Goal: Task Accomplishment & Management: Manage account settings

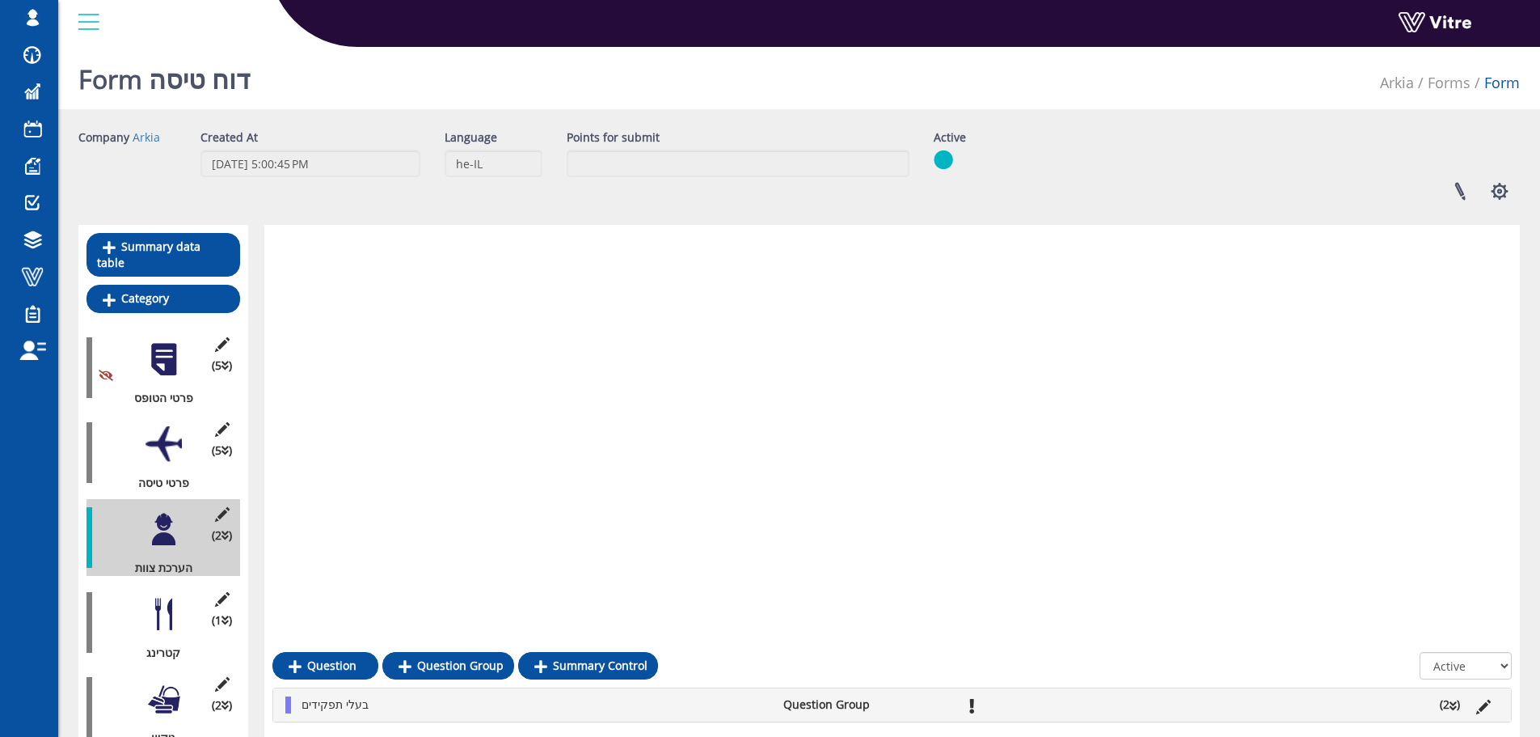
scroll to position [575, 0]
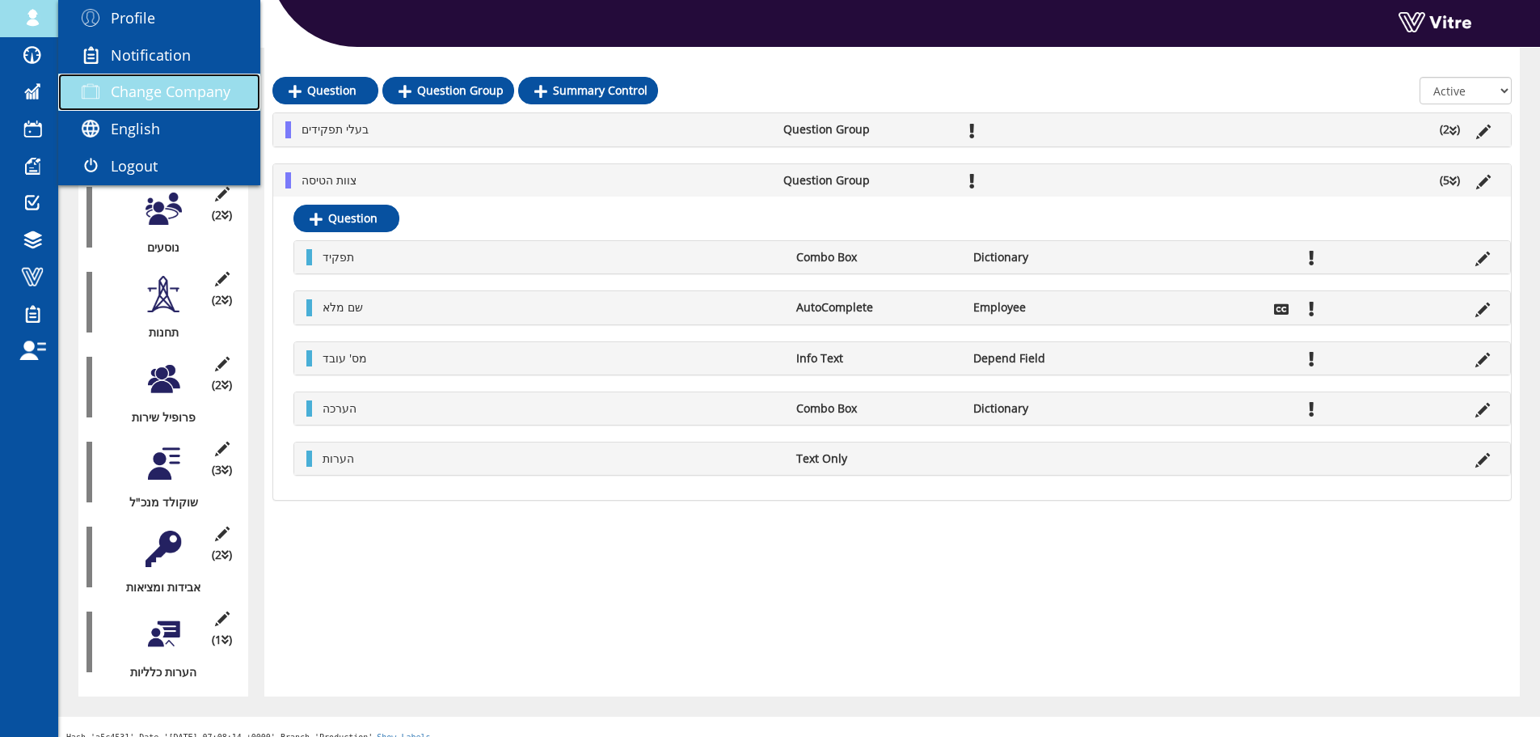
click at [167, 91] on span "Change Company" at bounding box center [171, 91] width 120 height 19
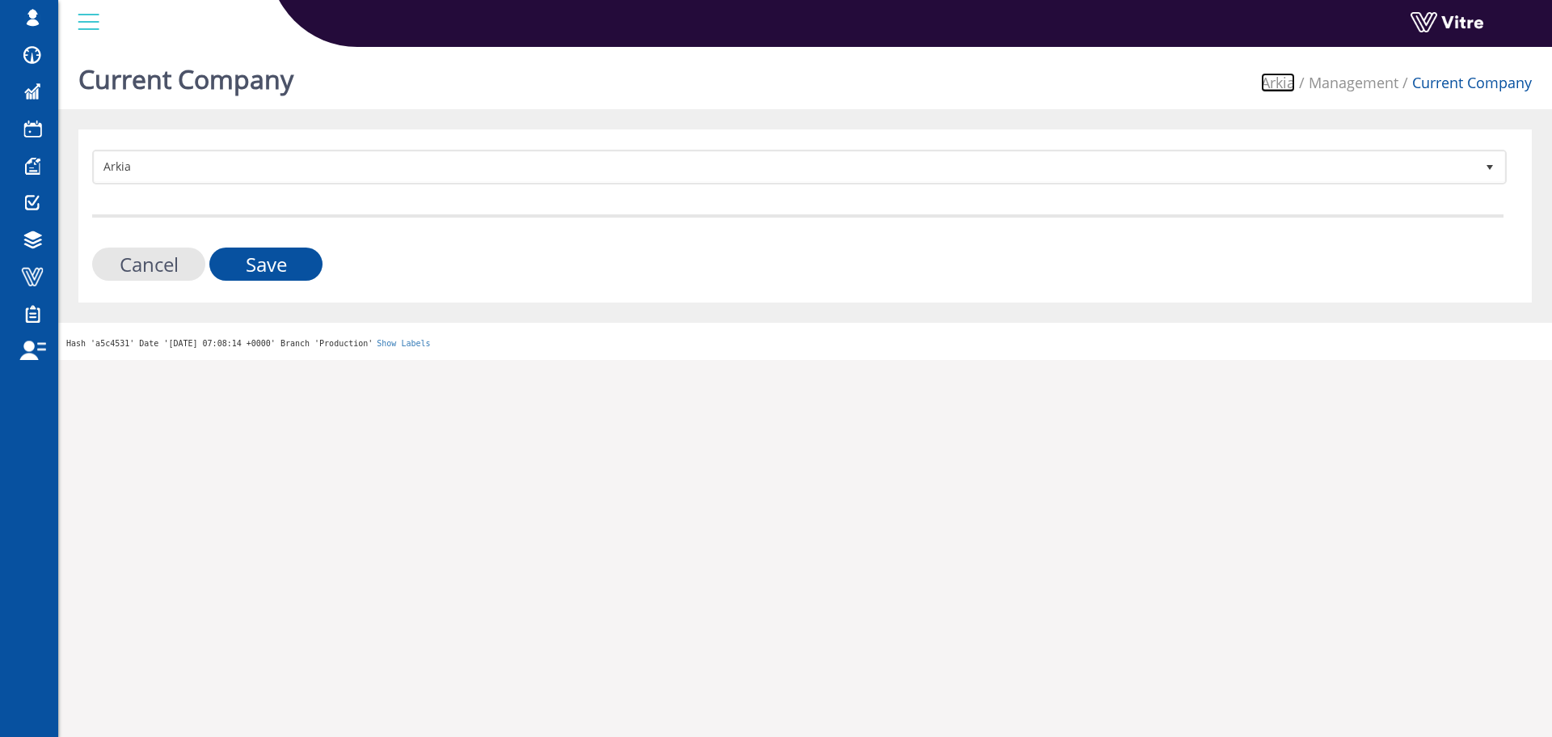
click at [1274, 79] on link "Arkia" at bounding box center [1278, 82] width 34 height 19
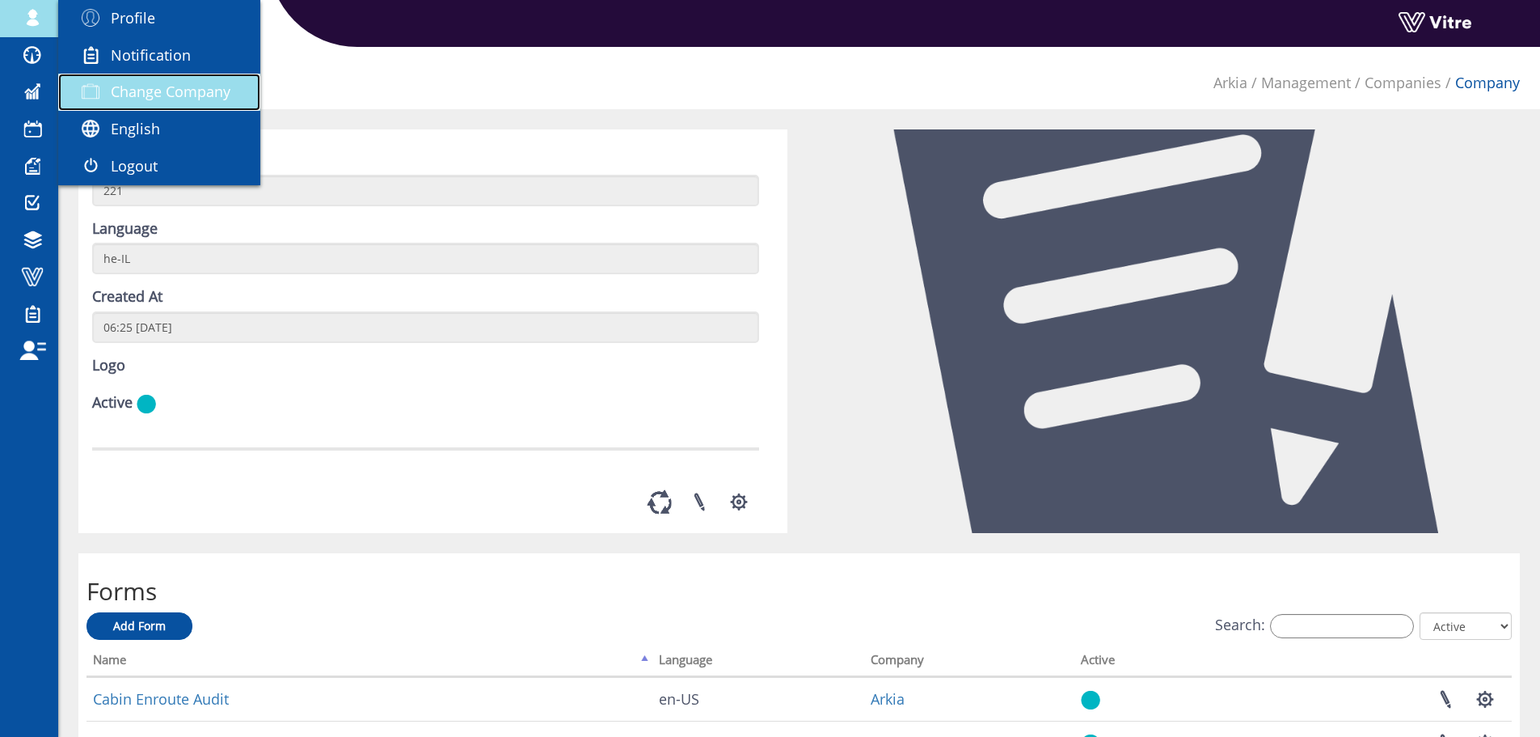
click at [155, 87] on span "Change Company" at bounding box center [171, 91] width 120 height 19
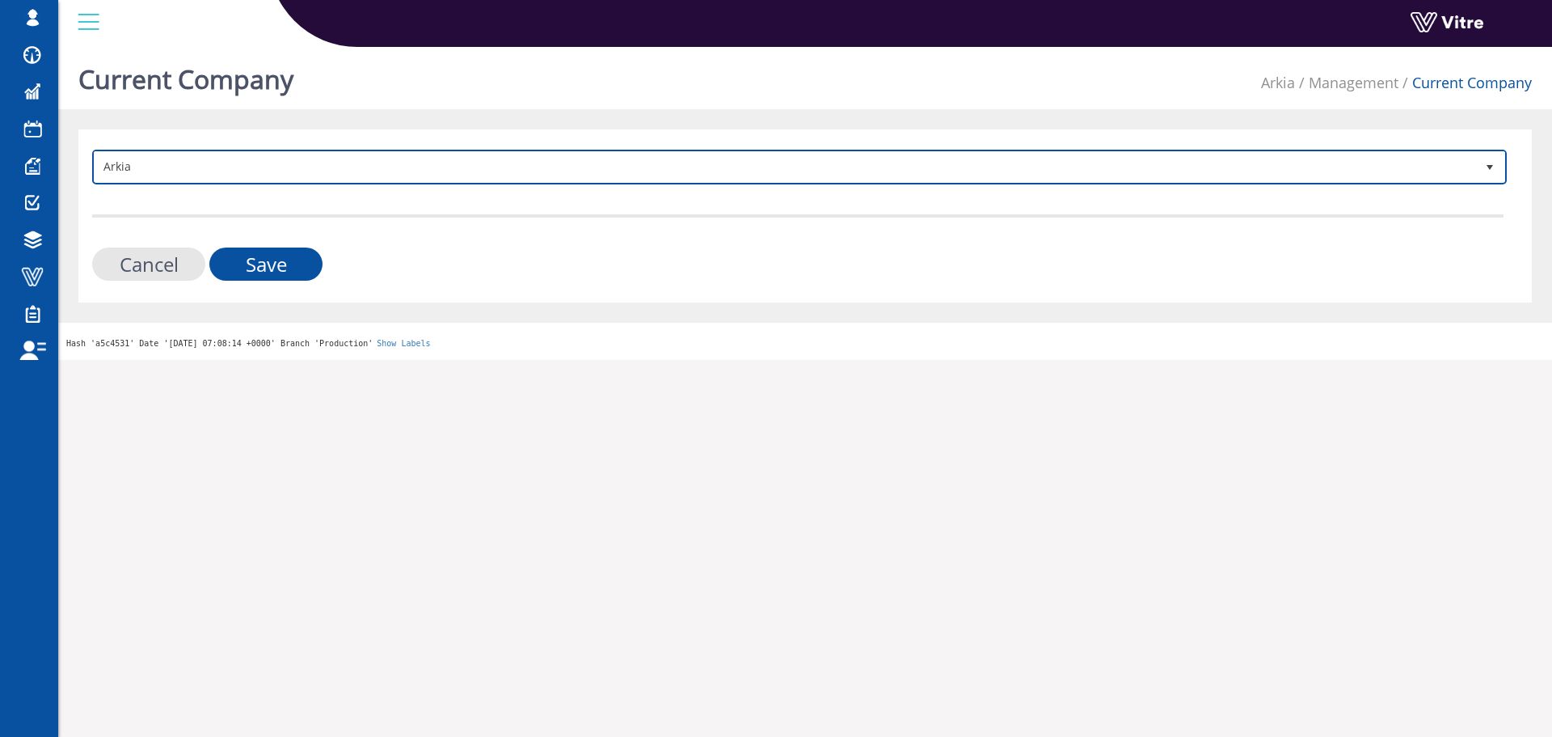
click at [336, 160] on span "Arkia" at bounding box center [785, 166] width 1381 height 29
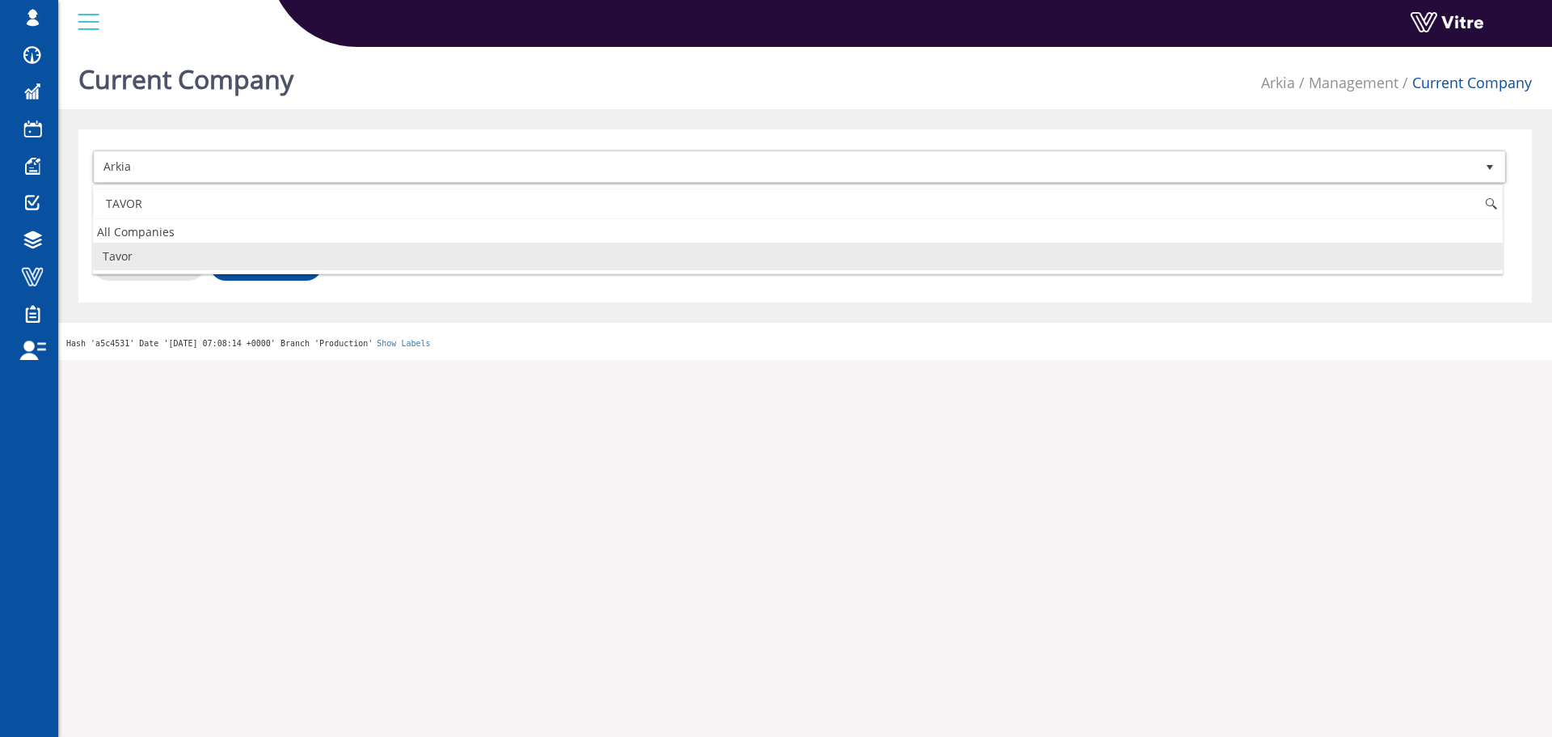
click at [278, 252] on li "Tavor" at bounding box center [798, 256] width 1410 height 27
type input "TAVOR"
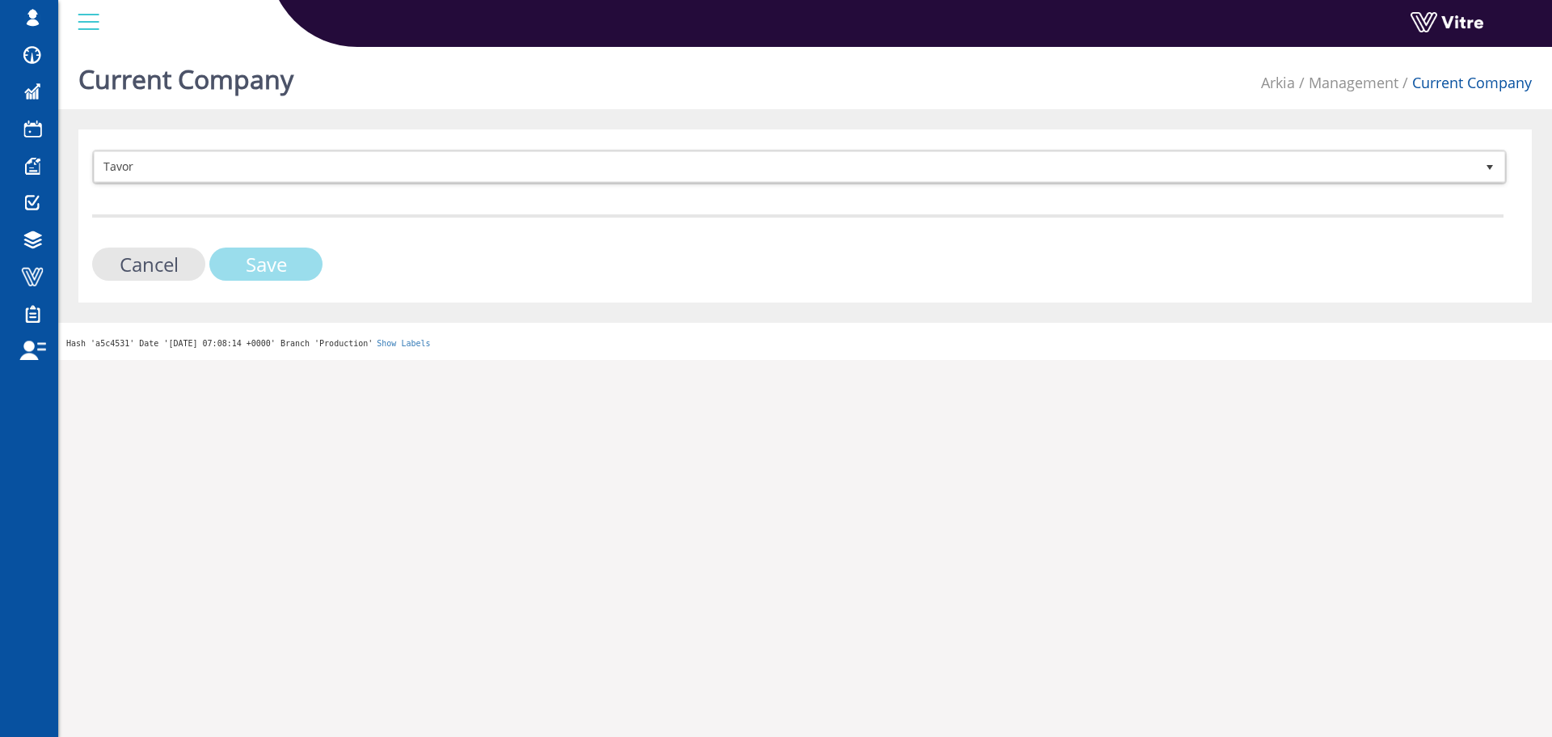
click at [278, 260] on input "Save" at bounding box center [265, 263] width 113 height 33
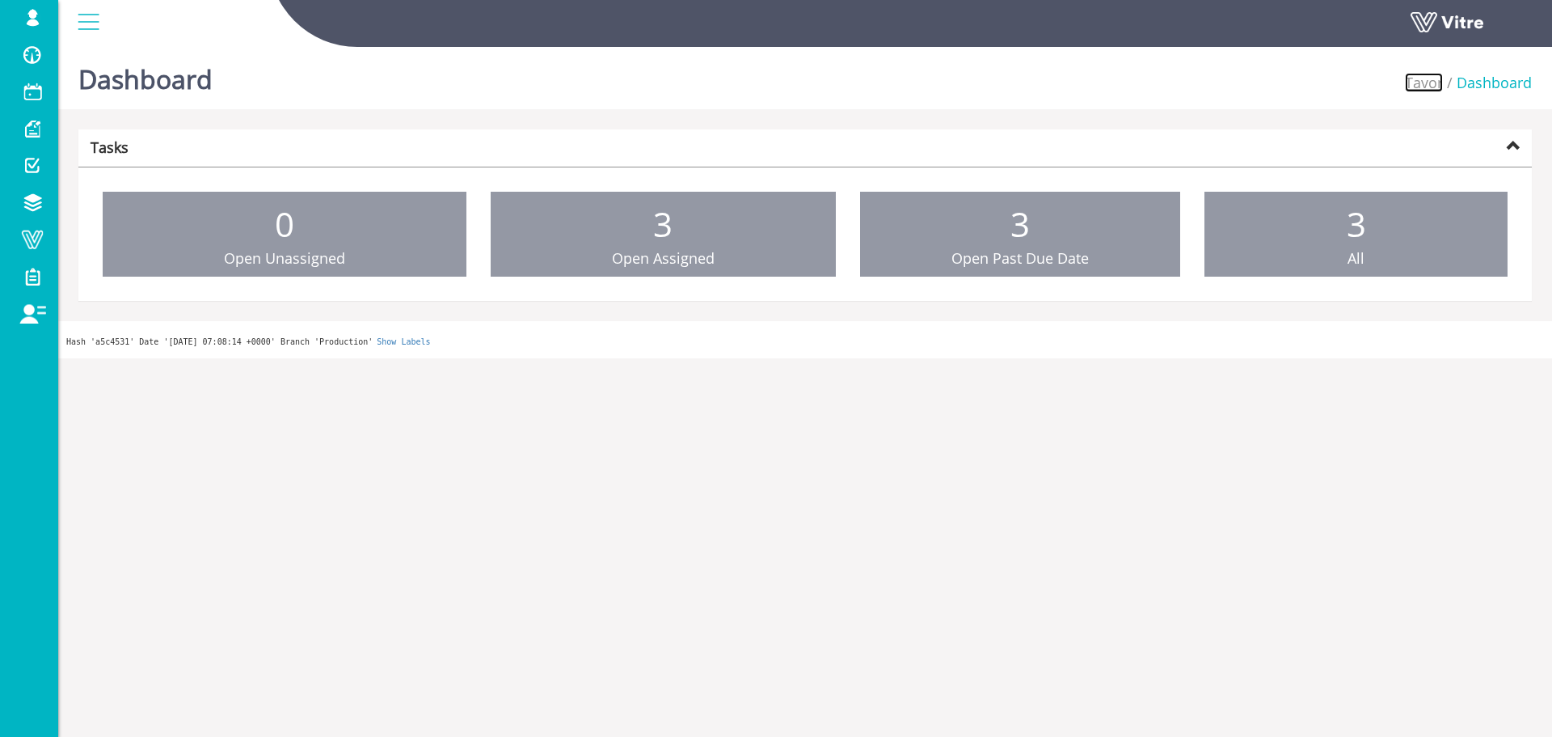
click at [1425, 76] on link "Tavor" at bounding box center [1424, 82] width 38 height 19
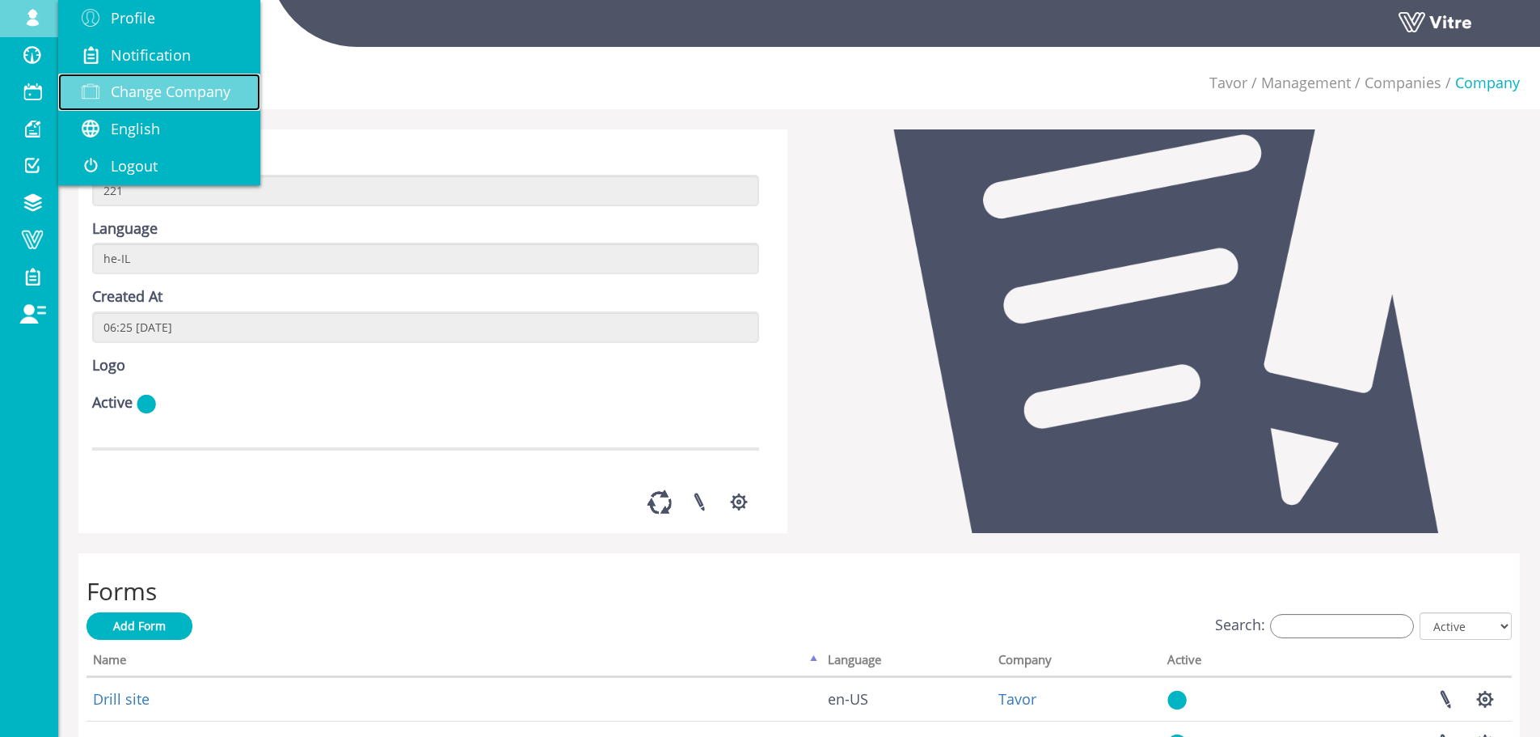
click at [124, 86] on span "Change Company" at bounding box center [171, 91] width 120 height 19
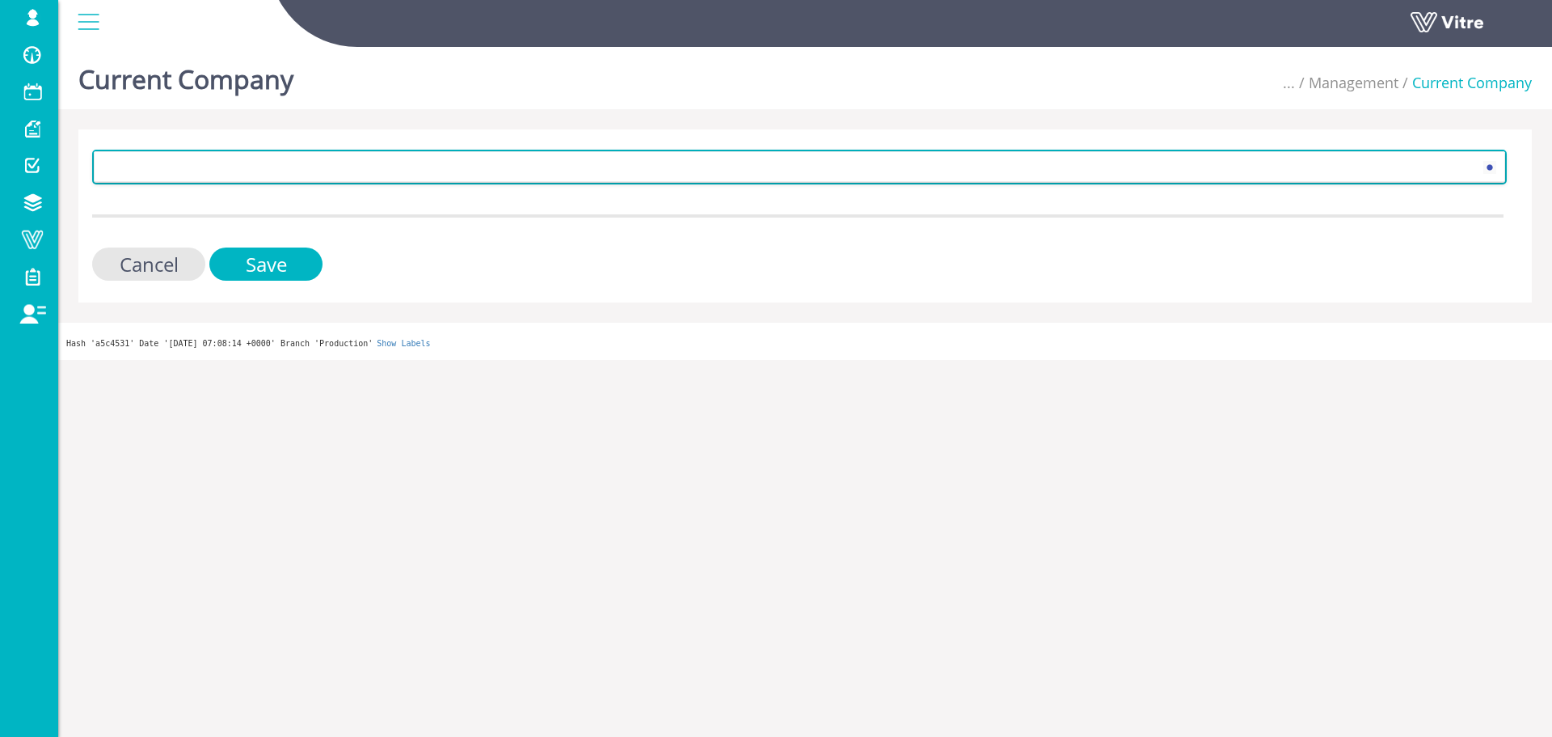
click at [353, 165] on span at bounding box center [785, 166] width 1381 height 29
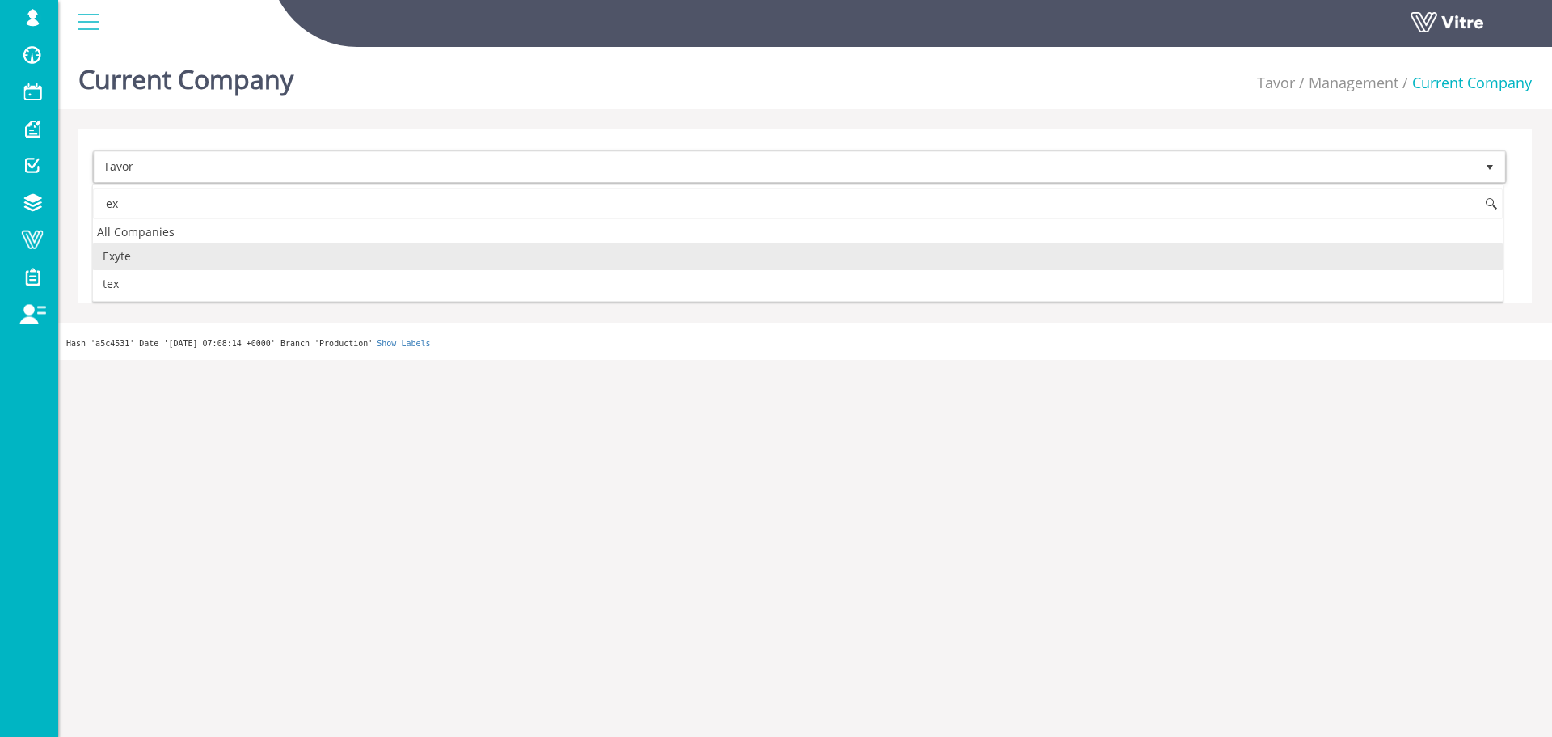
click at [158, 259] on li "Exyte" at bounding box center [798, 256] width 1410 height 27
type input "ex"
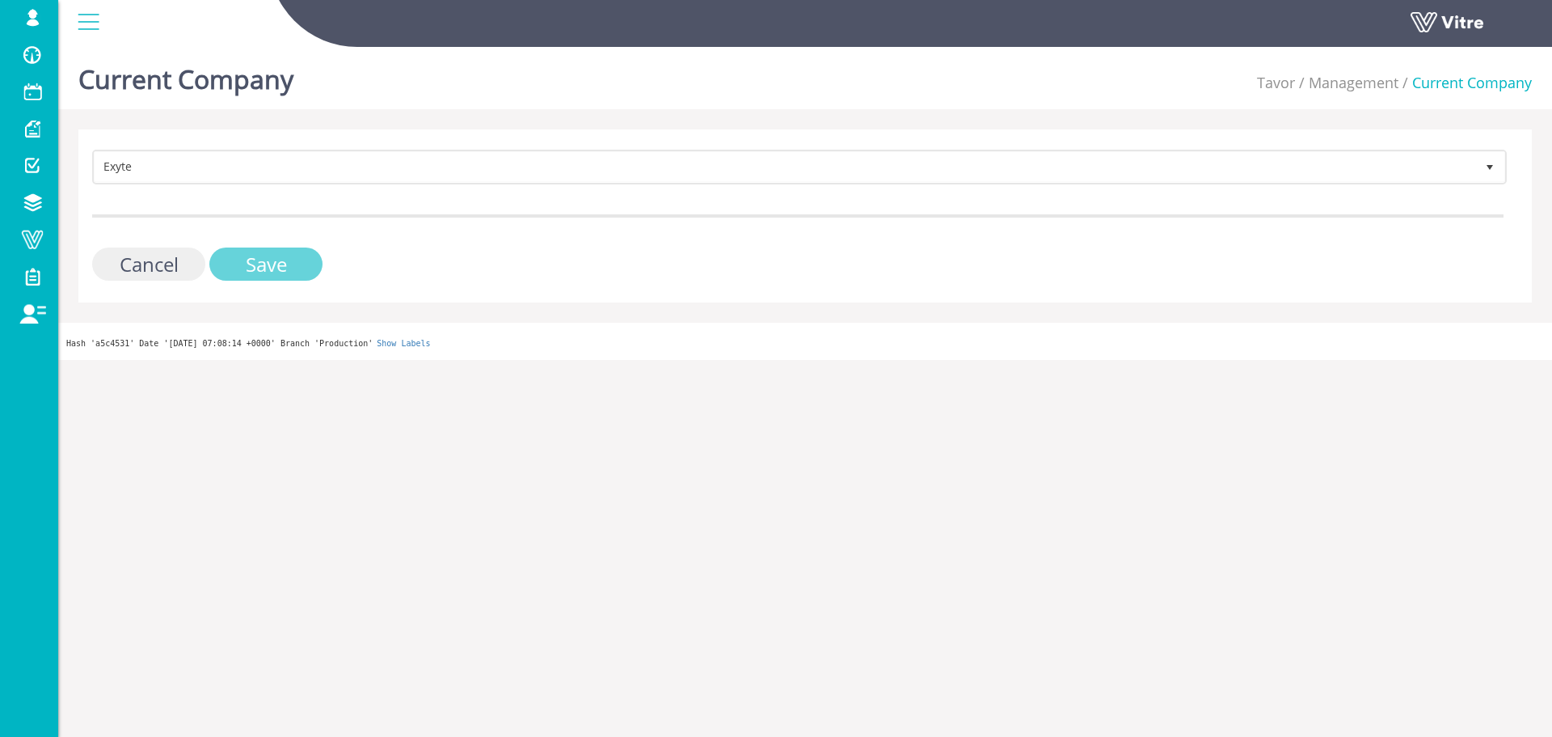
drag, startPoint x: 205, startPoint y: 260, endPoint x: 225, endPoint y: 263, distance: 20.4
click at [205, 261] on input "Cancel" at bounding box center [148, 263] width 113 height 33
click at [233, 261] on input "Save" at bounding box center [265, 263] width 113 height 33
